Goal: Navigation & Orientation: Find specific page/section

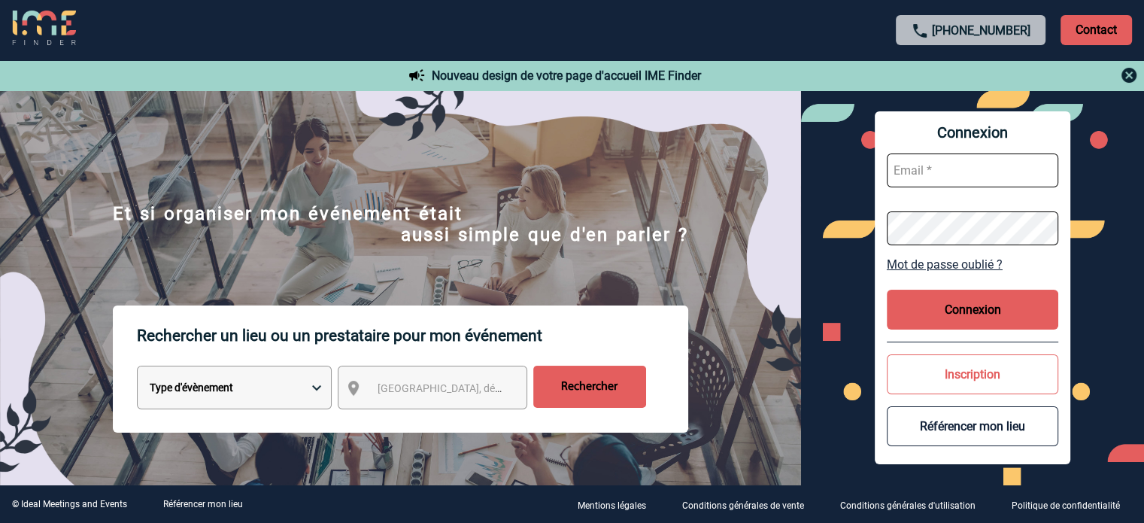
type input "[EMAIL_ADDRESS][DOMAIN_NAME]"
click at [983, 319] on button "Connexion" at bounding box center [971, 309] width 171 height 40
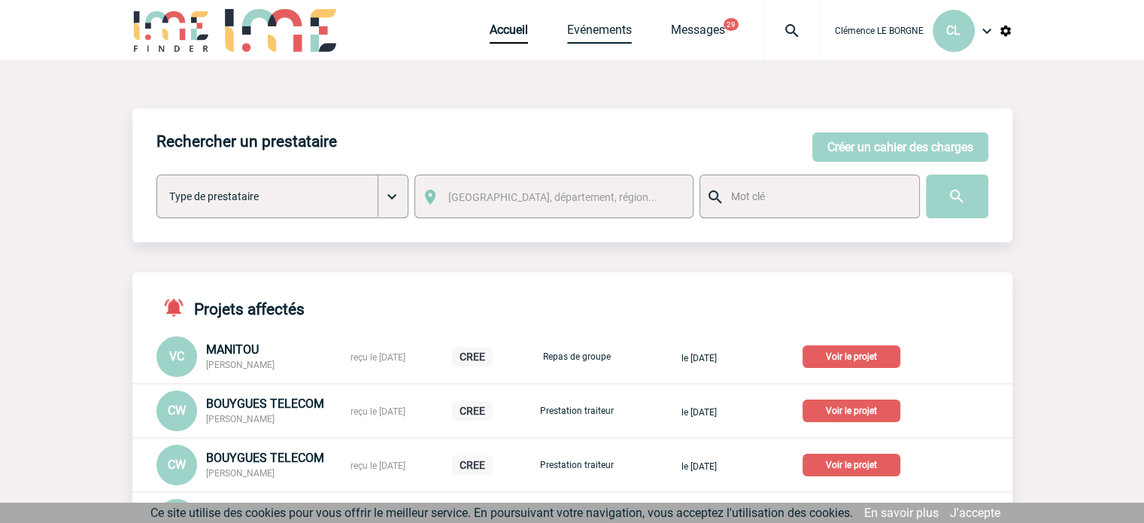
click at [610, 40] on link "Evénements" at bounding box center [599, 33] width 65 height 21
